Goal: Task Accomplishment & Management: Manage account settings

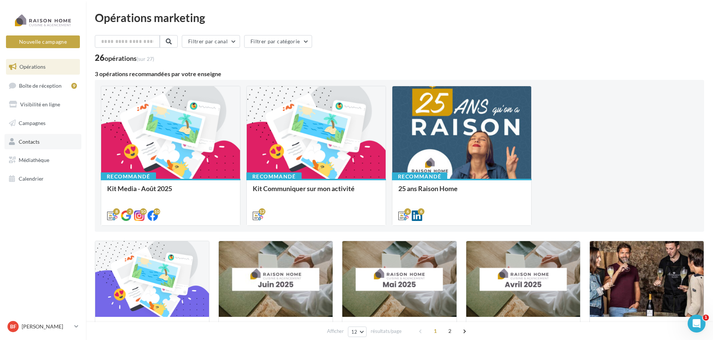
click at [41, 143] on link "Contacts" at bounding box center [42, 142] width 77 height 16
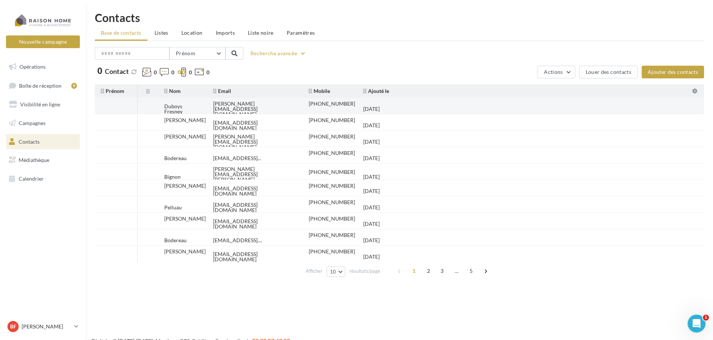
click at [223, 103] on div "laurence.duboysfresney@gmail.com" at bounding box center [255, 109] width 84 height 16
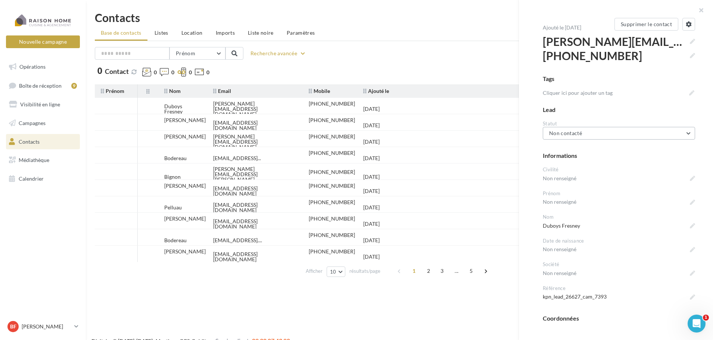
click at [683, 134] on button "Non contacté" at bounding box center [619, 133] width 152 height 13
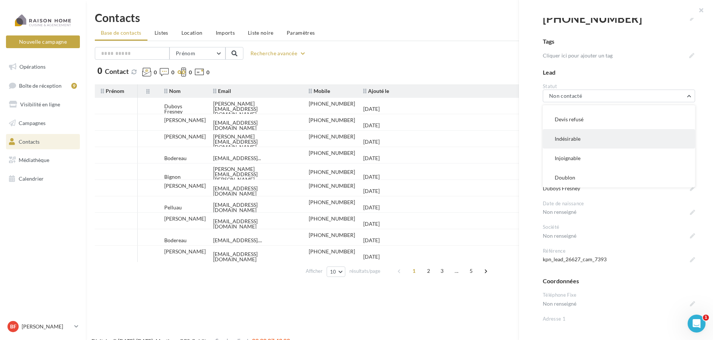
click at [623, 141] on button "Indésirable" at bounding box center [619, 138] width 152 height 19
